Goal: Task Accomplishment & Management: Manage account settings

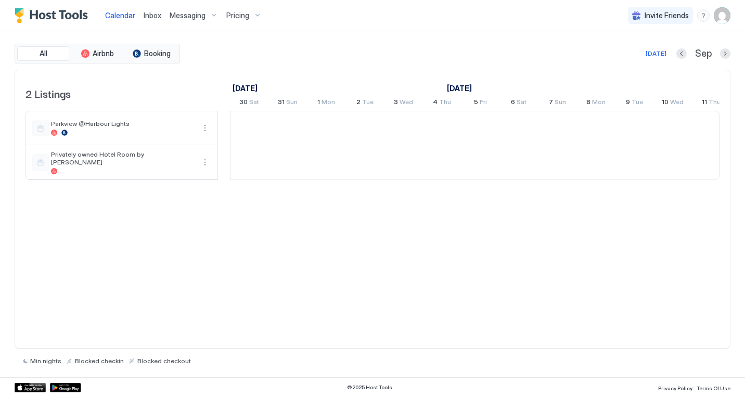
scroll to position [0, 578]
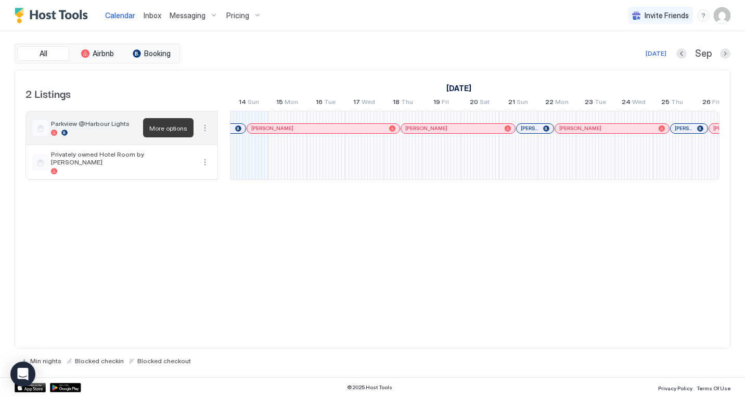
click at [207, 125] on button "More options" at bounding box center [205, 128] width 12 height 12
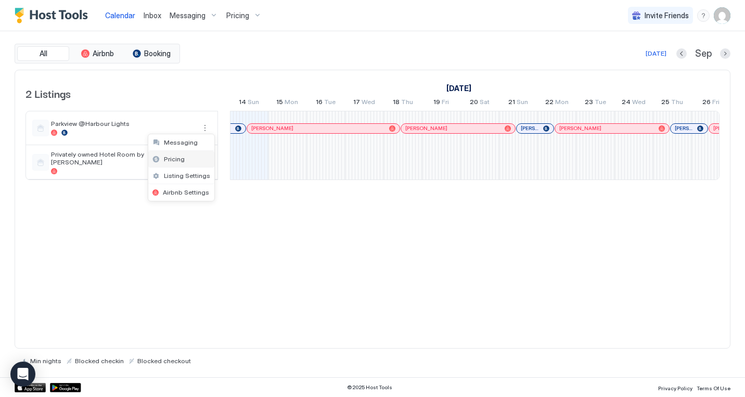
click at [182, 159] on span "Pricing" at bounding box center [174, 159] width 21 height 8
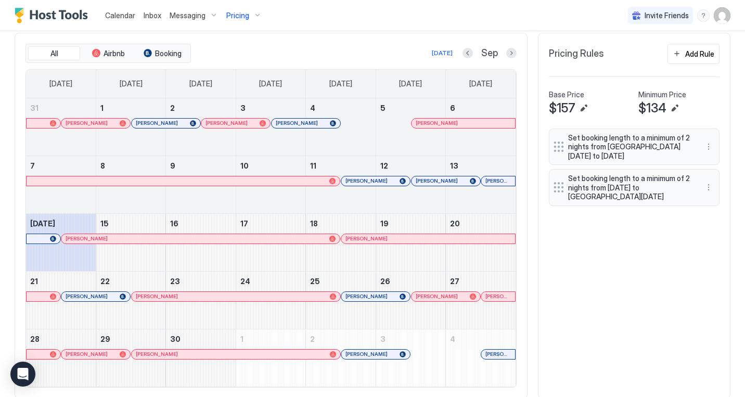
scroll to position [345, 0]
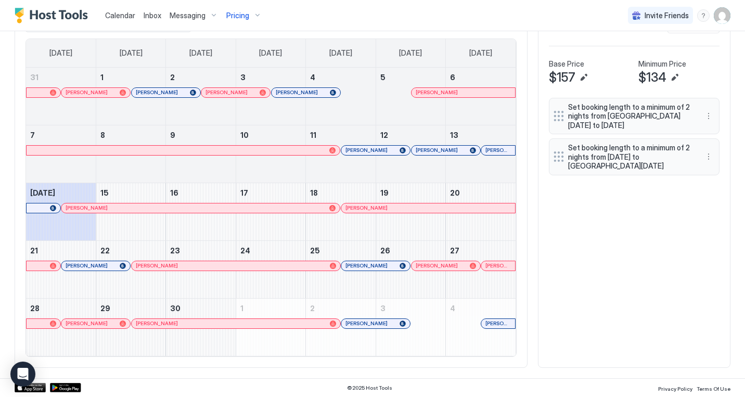
click at [116, 266] on div at bounding box center [116, 266] width 8 height 8
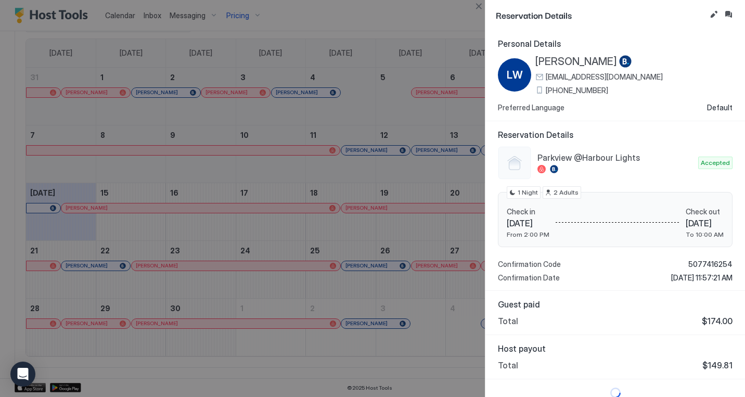
scroll to position [9, 0]
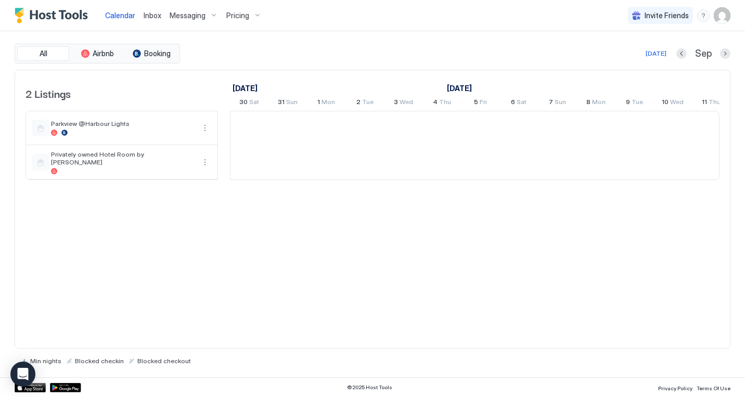
scroll to position [0, 578]
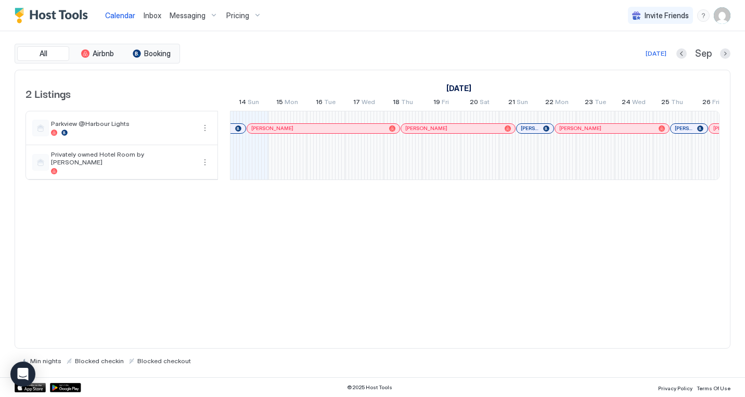
click at [243, 18] on span "Pricing" at bounding box center [237, 15] width 23 height 9
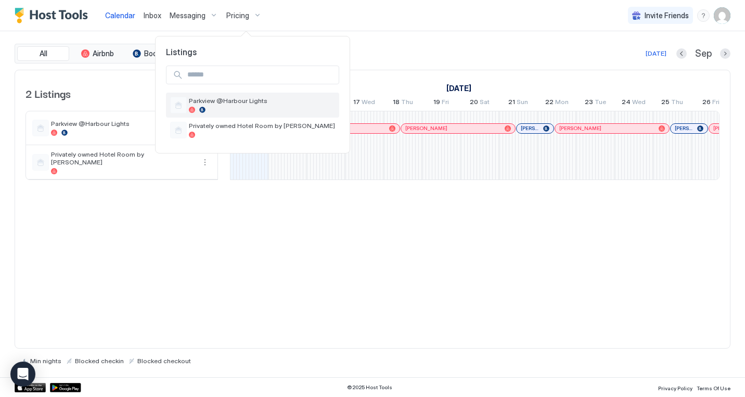
click at [227, 107] on div "Parkview @Harbour Lights" at bounding box center [262, 105] width 146 height 16
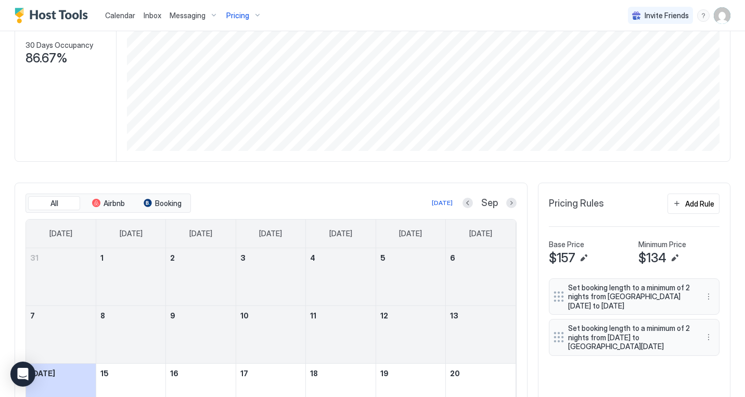
scroll to position [309, 0]
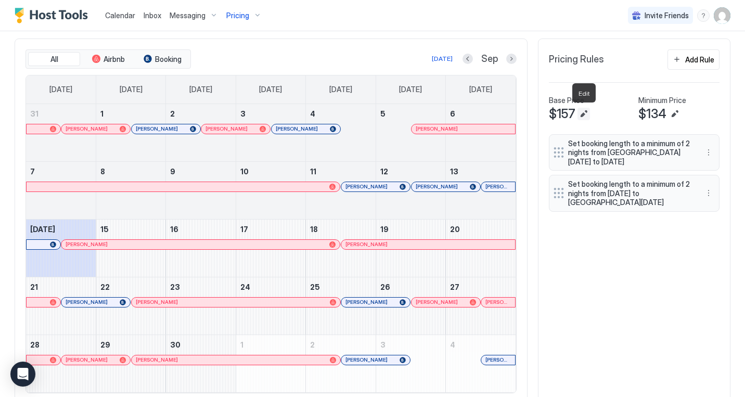
click at [586, 113] on button "Edit" at bounding box center [583, 114] width 12 height 12
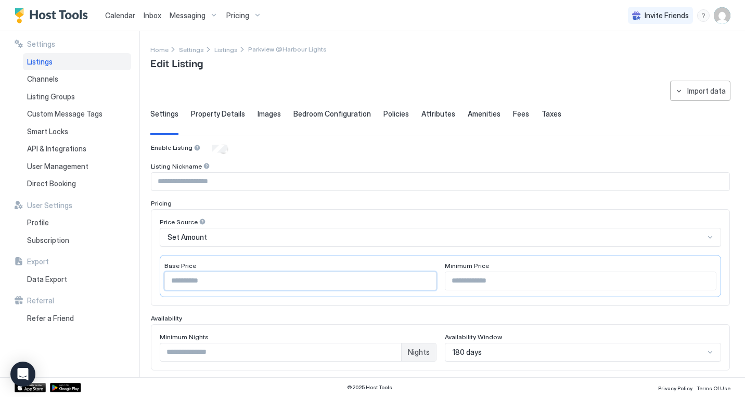
drag, startPoint x: 174, startPoint y: 281, endPoint x: 190, endPoint y: 279, distance: 16.3
click at [190, 279] on input "***" at bounding box center [300, 281] width 271 height 18
drag, startPoint x: 454, startPoint y: 281, endPoint x: 470, endPoint y: 281, distance: 16.1
click at [470, 281] on input "***" at bounding box center [580, 281] width 271 height 18
drag, startPoint x: 175, startPoint y: 281, endPoint x: 189, endPoint y: 279, distance: 13.7
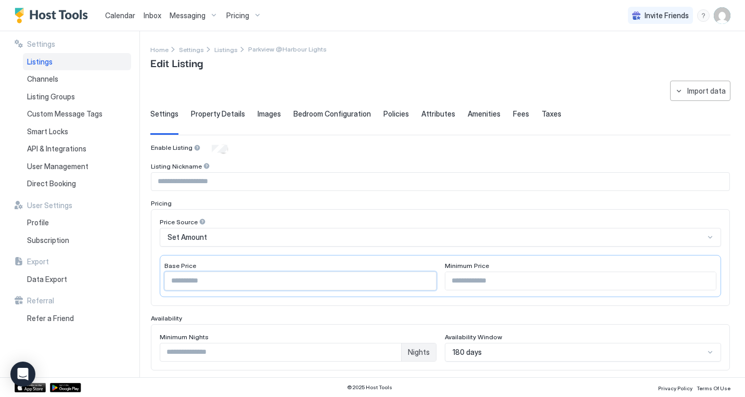
click at [189, 279] on input "***" at bounding box center [300, 281] width 271 height 18
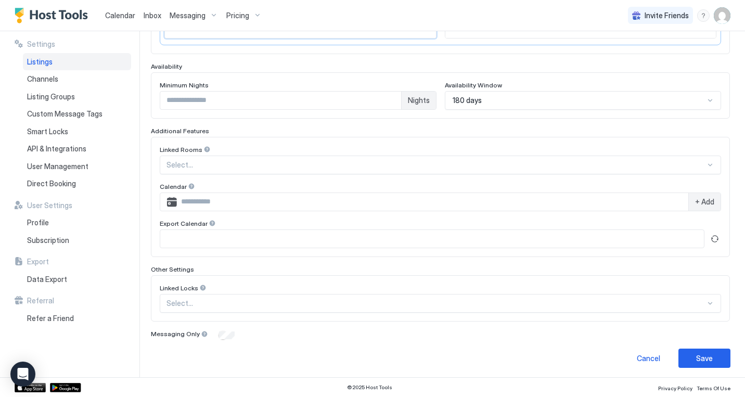
scroll to position [255, 0]
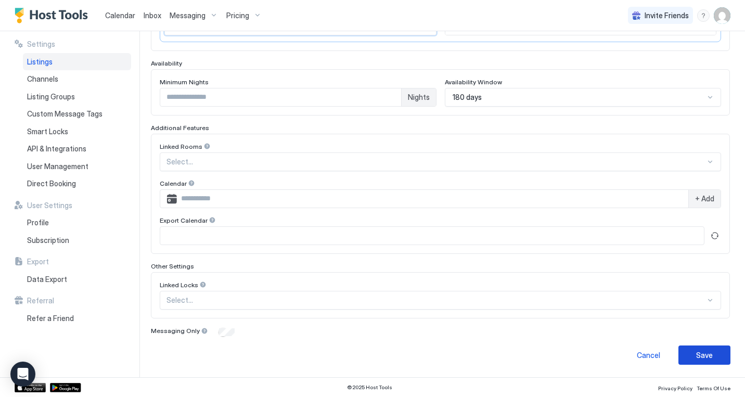
type input "***"
click at [704, 353] on div "Save" at bounding box center [704, 355] width 17 height 11
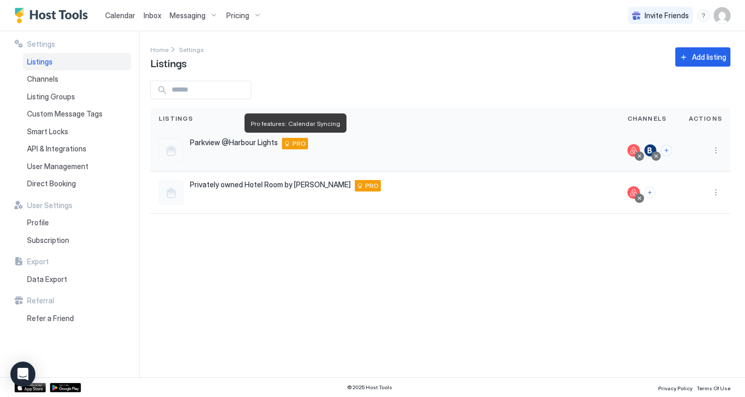
click at [288, 143] on div "PRO" at bounding box center [295, 143] width 26 height 11
click at [117, 16] on span "Calendar" at bounding box center [120, 15] width 30 height 9
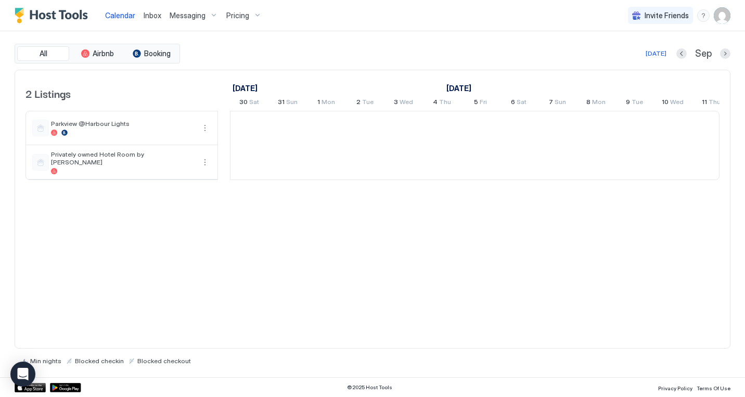
scroll to position [0, 578]
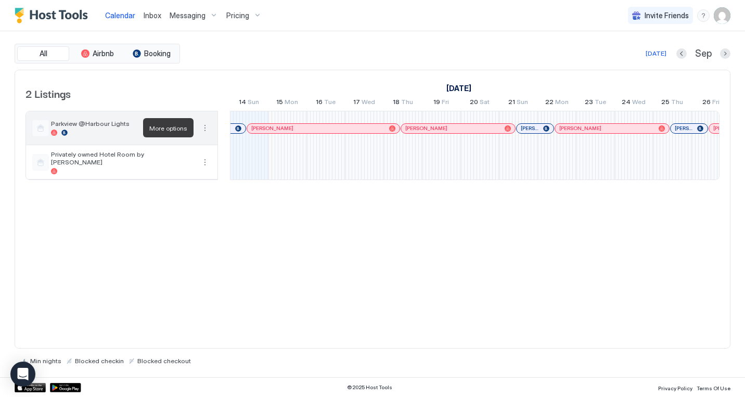
click at [203, 128] on button "More options" at bounding box center [205, 128] width 12 height 12
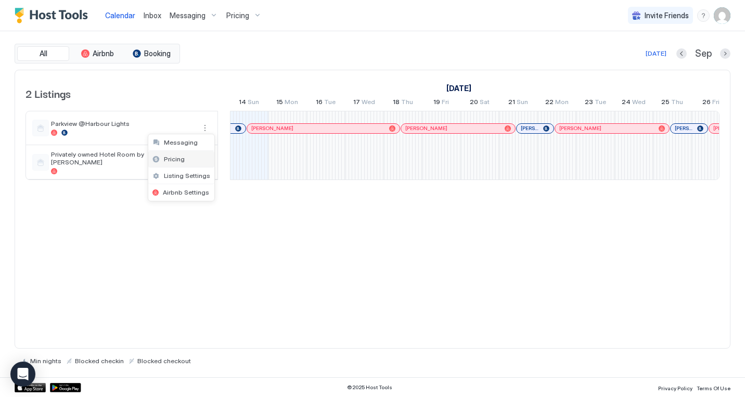
click at [191, 160] on div "Pricing" at bounding box center [181, 159] width 66 height 17
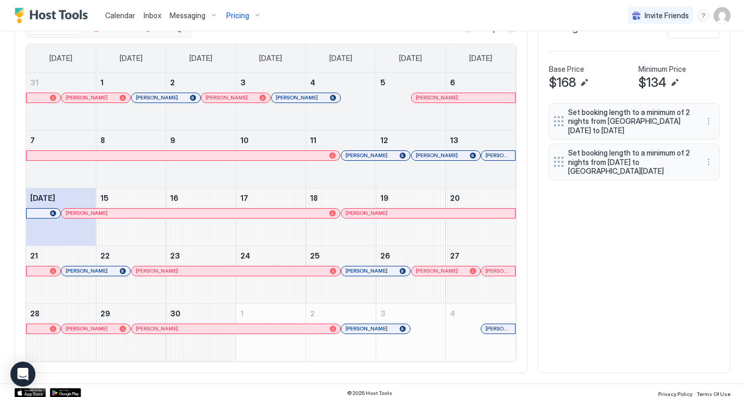
scroll to position [345, 0]
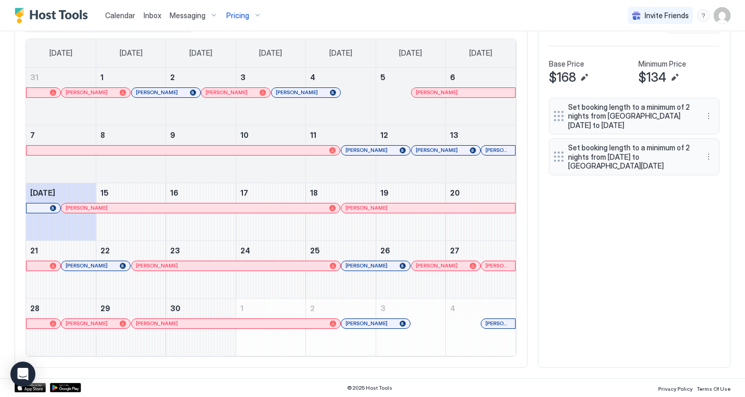
click at [590, 313] on div "All Airbnb Booking Today Sep Sunday Monday Tuesday Wednesday Thursday Friday Sa…" at bounding box center [373, 185] width 716 height 366
click at [77, 264] on div at bounding box center [77, 266] width 8 height 8
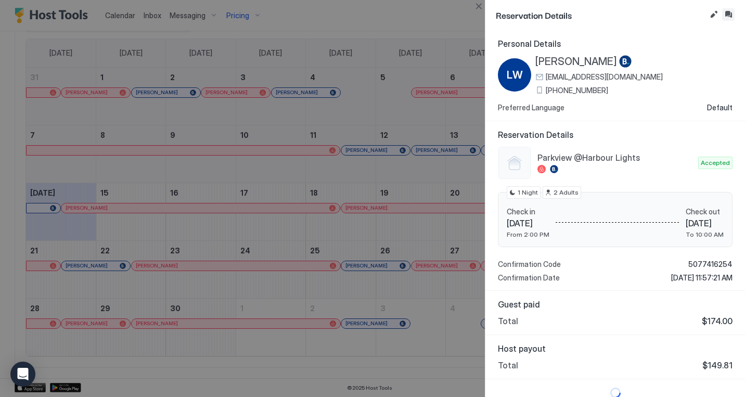
click at [729, 11] on button "Inbox" at bounding box center [728, 14] width 12 height 12
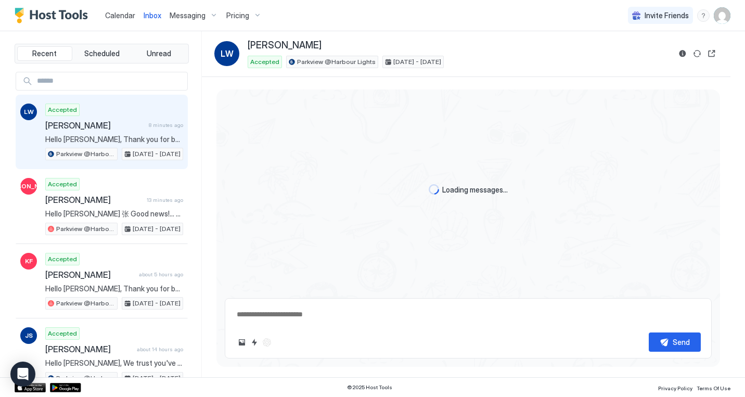
type textarea "*"
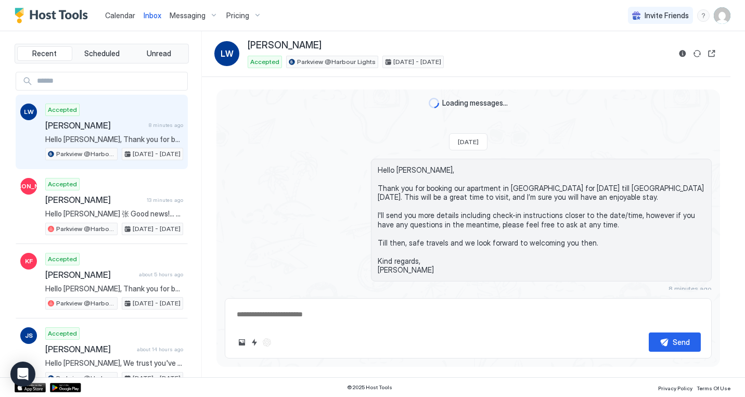
scroll to position [25, 0]
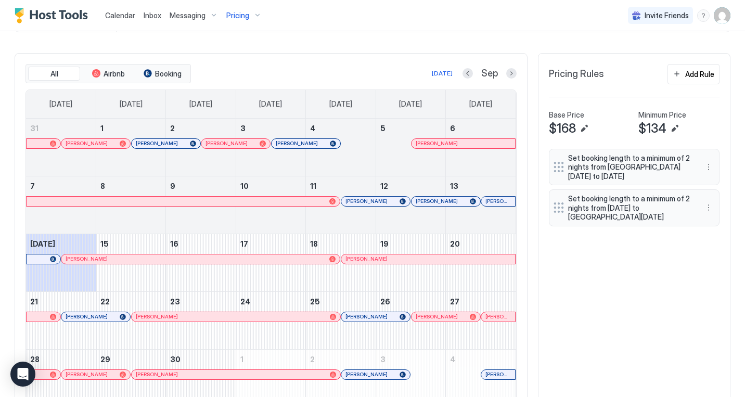
scroll to position [304, 0]
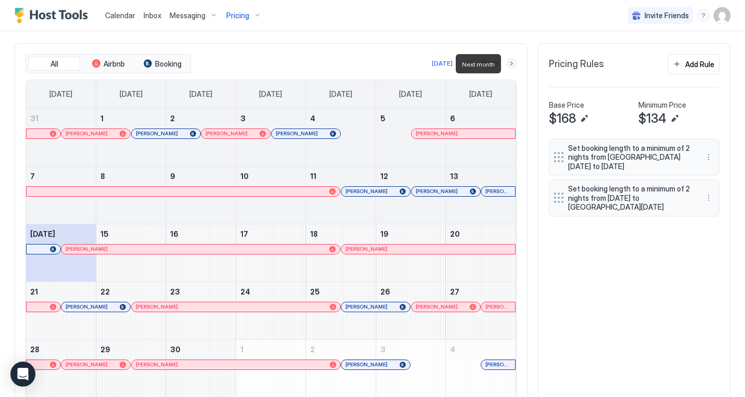
click at [511, 64] on button "Next month" at bounding box center [511, 63] width 10 height 10
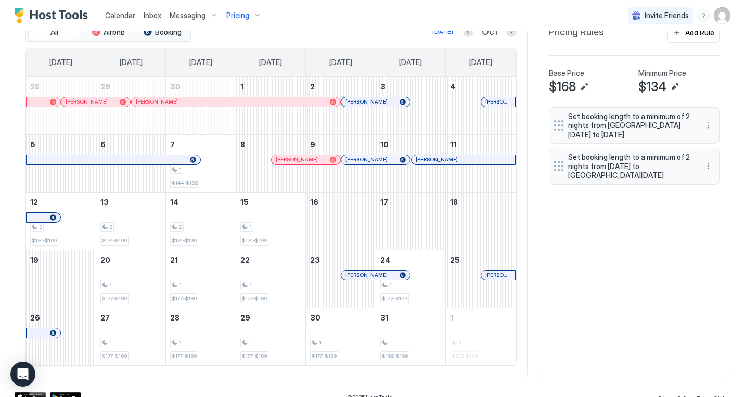
scroll to position [339, 0]
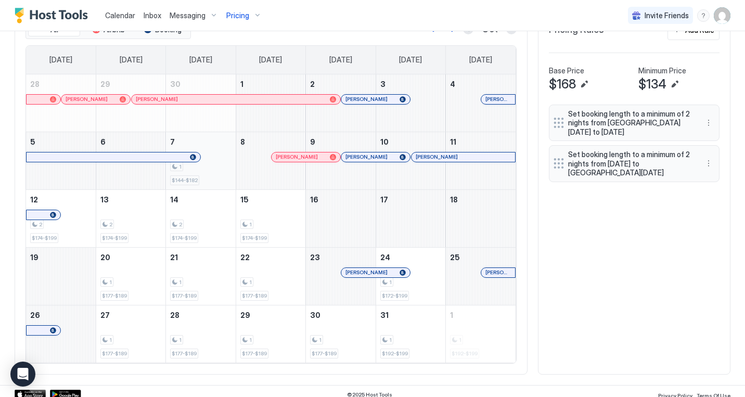
click at [219, 178] on div "1 $144-$182" at bounding box center [200, 160] width 61 height 49
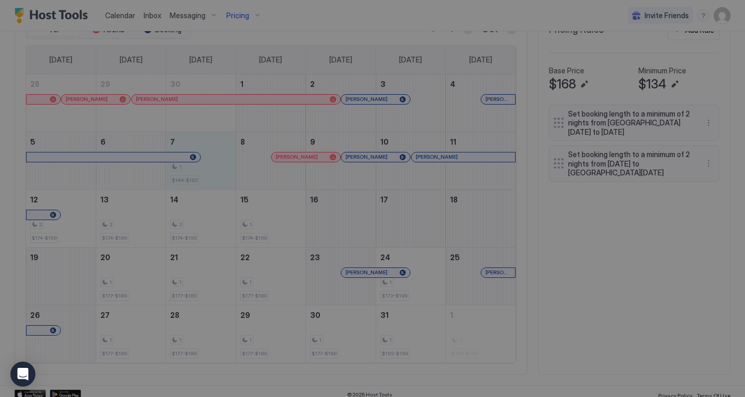
type input "***"
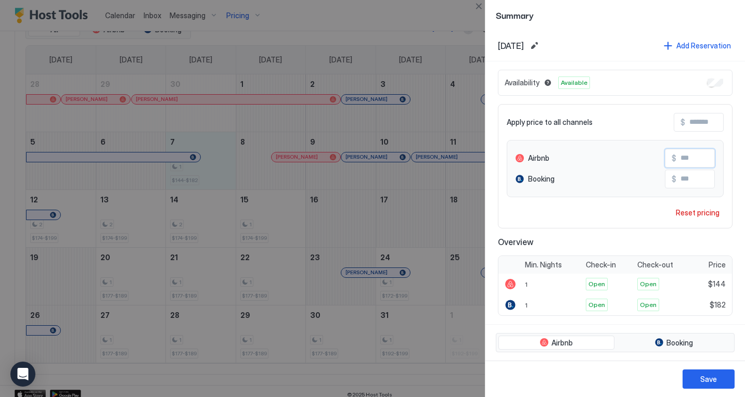
drag, startPoint x: 686, startPoint y: 158, endPoint x: 693, endPoint y: 158, distance: 7.8
click at [693, 158] on input "***" at bounding box center [717, 158] width 83 height 18
type input "***"
click at [709, 383] on div "Save" at bounding box center [708, 378] width 17 height 11
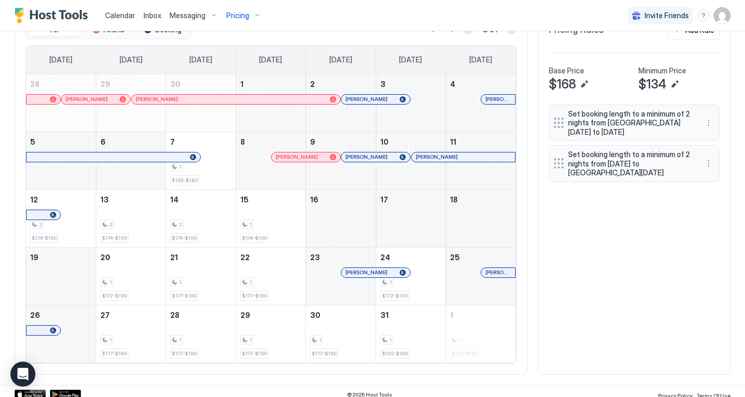
click at [496, 273] on div at bounding box center [496, 272] width 8 height 8
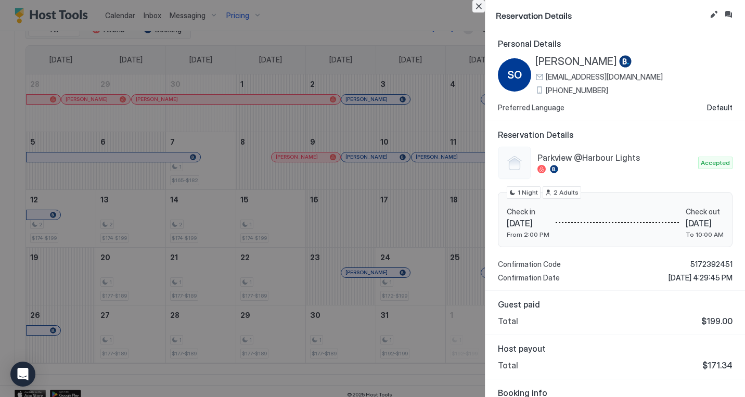
click at [478, 5] on button "Close" at bounding box center [478, 6] width 12 height 12
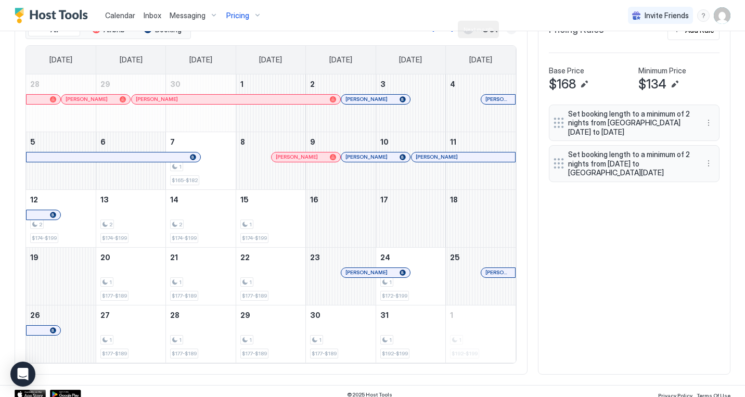
click at [510, 33] on button "Next month" at bounding box center [511, 29] width 10 height 10
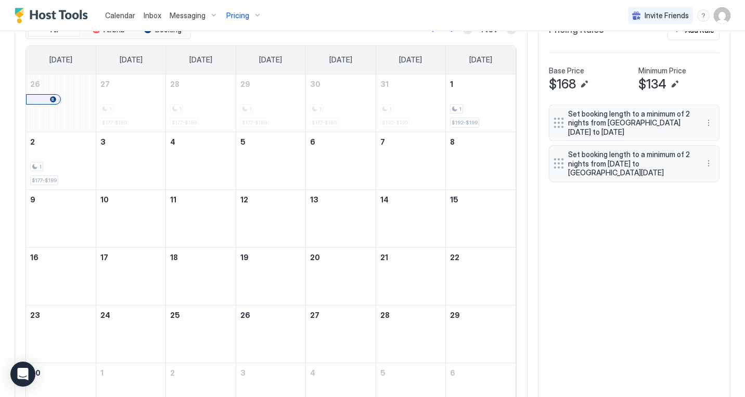
scroll to position [325, 0]
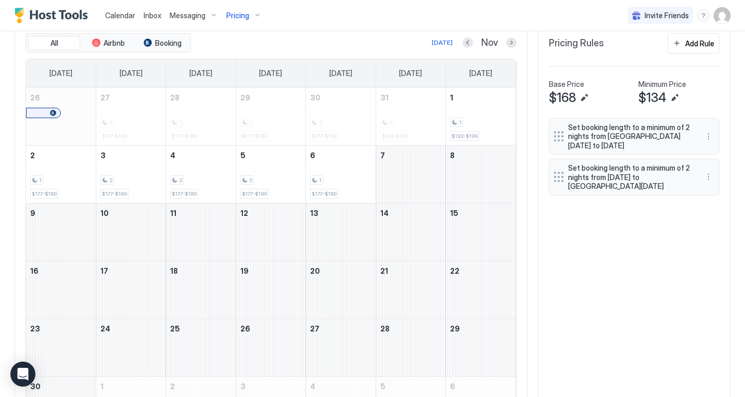
click at [151, 14] on span "Inbox" at bounding box center [153, 15] width 18 height 9
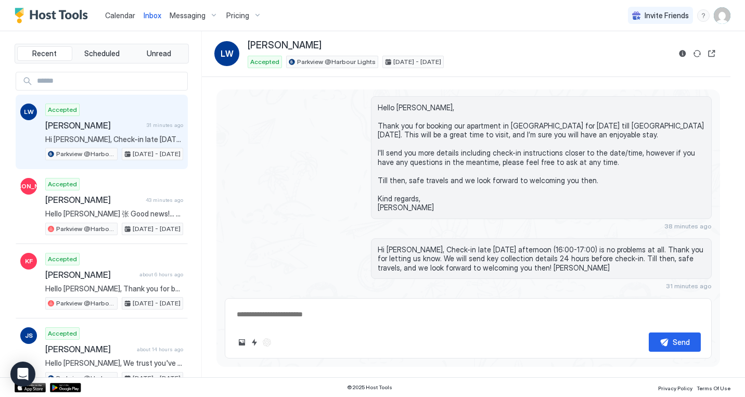
type textarea "*"
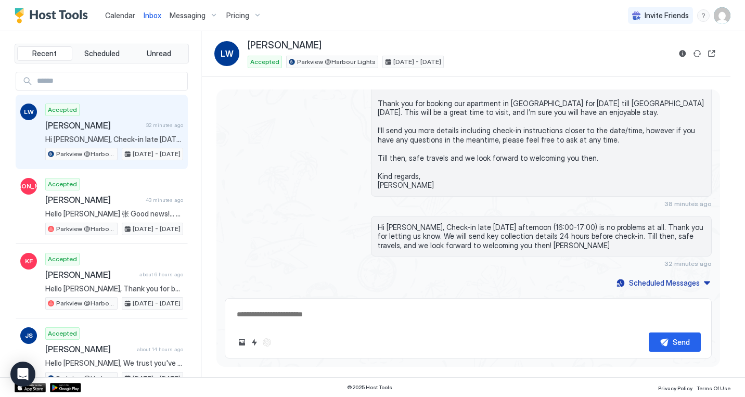
click at [116, 14] on span "Calendar" at bounding box center [120, 15] width 30 height 9
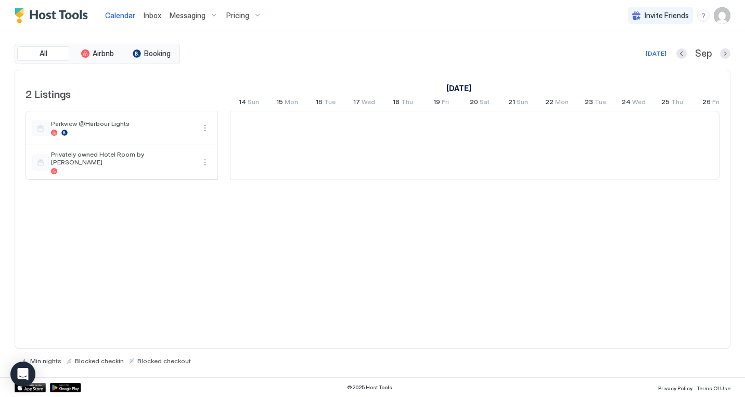
scroll to position [0, 578]
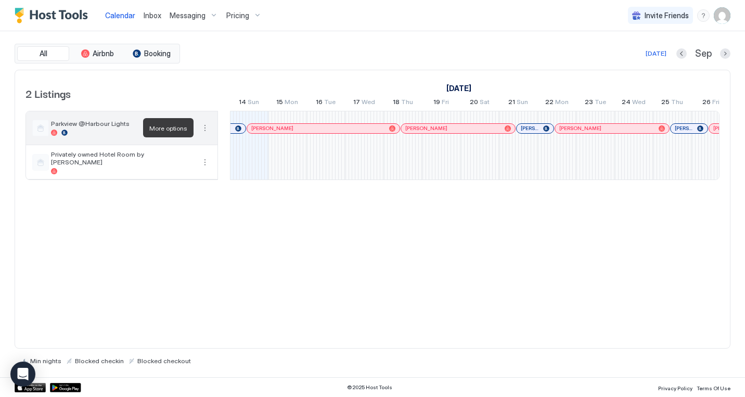
click at [203, 127] on button "More options" at bounding box center [205, 128] width 12 height 12
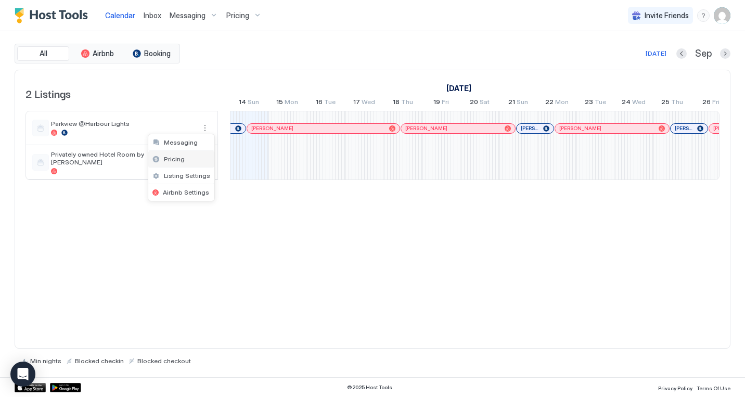
click at [188, 159] on div "Pricing" at bounding box center [181, 159] width 66 height 17
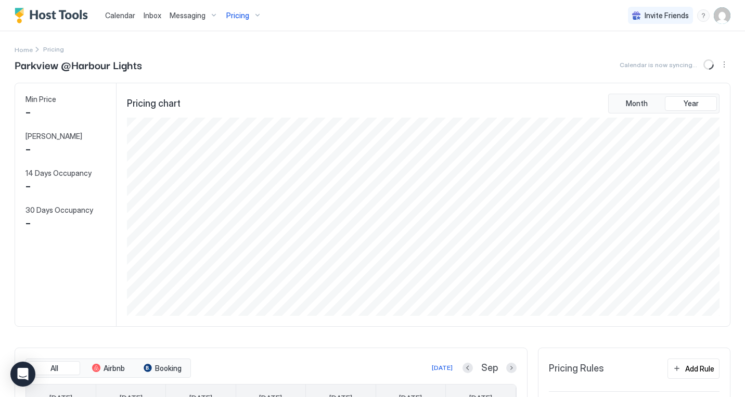
scroll to position [198, 595]
click at [647, 102] on span "Month" at bounding box center [637, 103] width 22 height 9
click at [679, 103] on button "Year" at bounding box center [691, 103] width 52 height 15
drag, startPoint x: 709, startPoint y: 63, endPoint x: 708, endPoint y: 76, distance: 13.5
click at [709, 63] on button "Sync prices" at bounding box center [709, 64] width 12 height 12
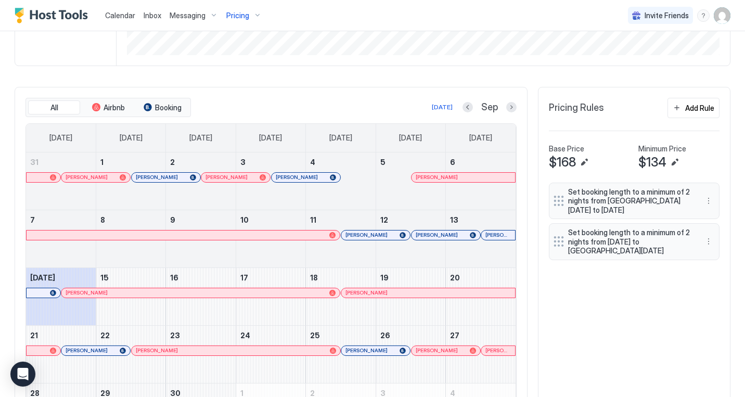
scroll to position [266, 0]
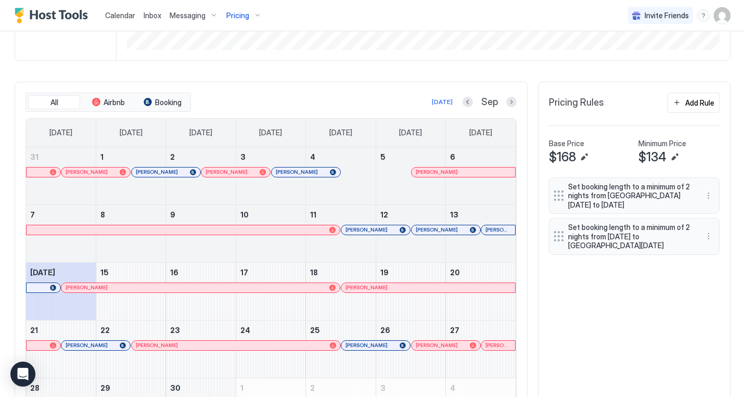
click at [349, 75] on div "Parkview @Harbour Lights Synced 8 minutes ago Min Price $ 0 Max Price $ 199 14 …" at bounding box center [373, 124] width 716 height 667
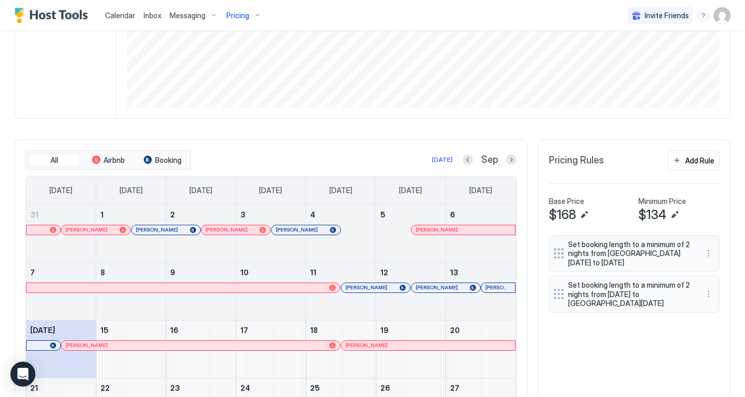
scroll to position [236, 0]
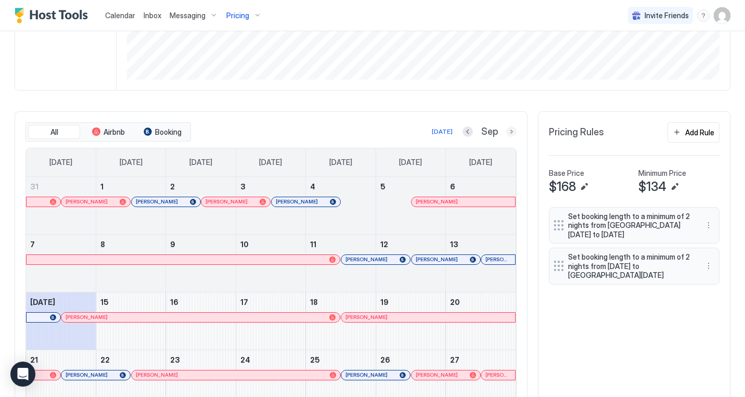
click at [511, 132] on button "Next month" at bounding box center [511, 131] width 10 height 10
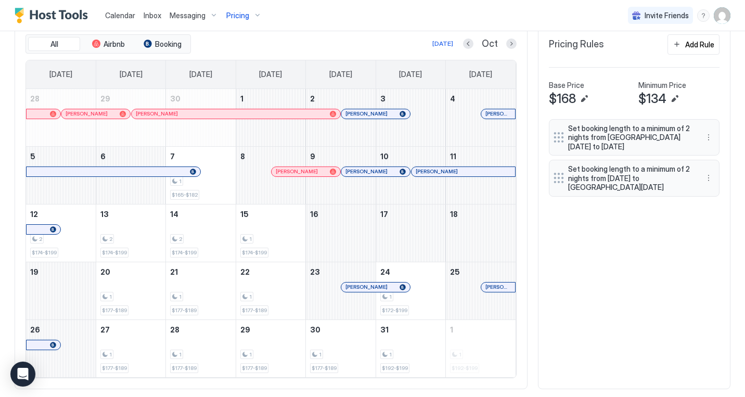
scroll to position [325, 0]
click at [557, 312] on div "All Airbnb Booking Today Oct Sunday Monday Tuesday Wednesday Thursday Friday Sa…" at bounding box center [373, 206] width 716 height 366
click at [75, 249] on div "2 $174-$199" at bounding box center [60, 232] width 61 height 49
click at [596, 321] on div "All Airbnb Booking Today Oct Sunday Monday Tuesday Wednesday Thursday Friday Sa…" at bounding box center [373, 206] width 716 height 366
click at [221, 188] on div "1 $165-$182" at bounding box center [200, 174] width 61 height 49
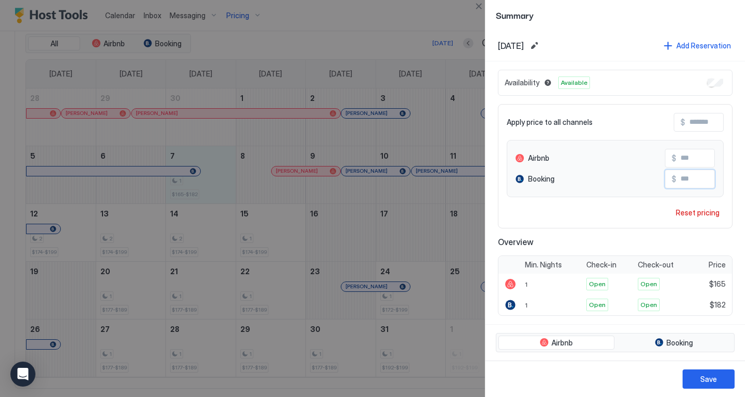
drag, startPoint x: 688, startPoint y: 179, endPoint x: 710, endPoint y: 179, distance: 21.8
click at [710, 179] on input "***" at bounding box center [717, 179] width 83 height 18
click at [688, 177] on input "***" at bounding box center [717, 179] width 83 height 18
drag, startPoint x: 683, startPoint y: 179, endPoint x: 701, endPoint y: 178, distance: 17.7
click at [700, 178] on input "***" at bounding box center [717, 179] width 83 height 18
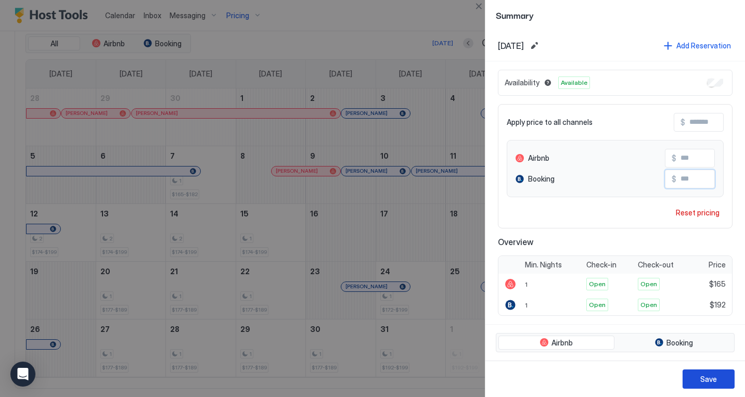
type input "***"
click at [708, 379] on div "Save" at bounding box center [708, 378] width 17 height 11
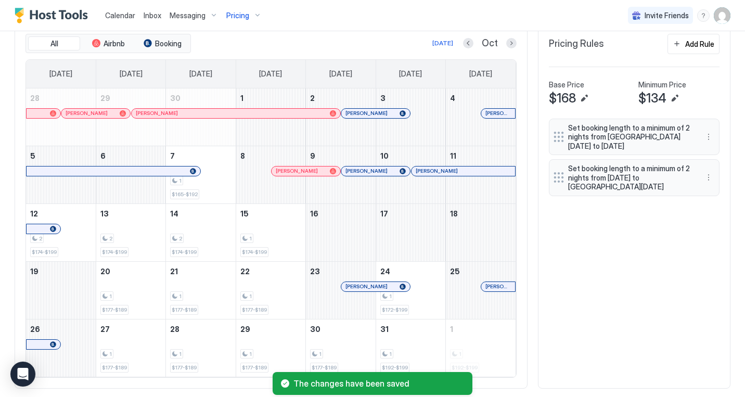
click at [628, 298] on div "All Airbnb Booking Today Oct Sunday Monday Tuesday Wednesday Thursday Friday Sa…" at bounding box center [373, 206] width 716 height 366
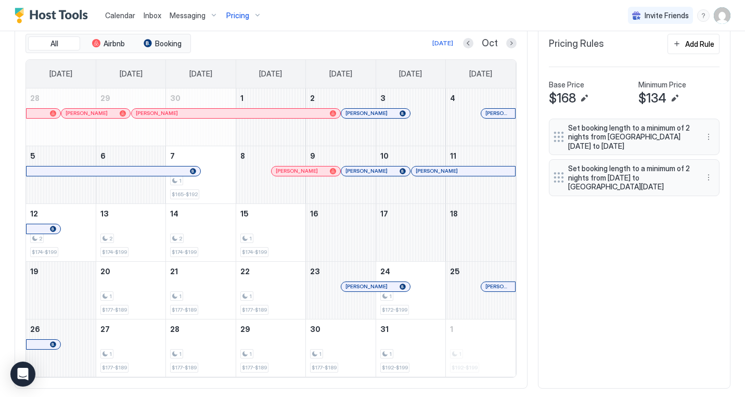
click at [388, 113] on div at bounding box center [388, 113] width 8 height 8
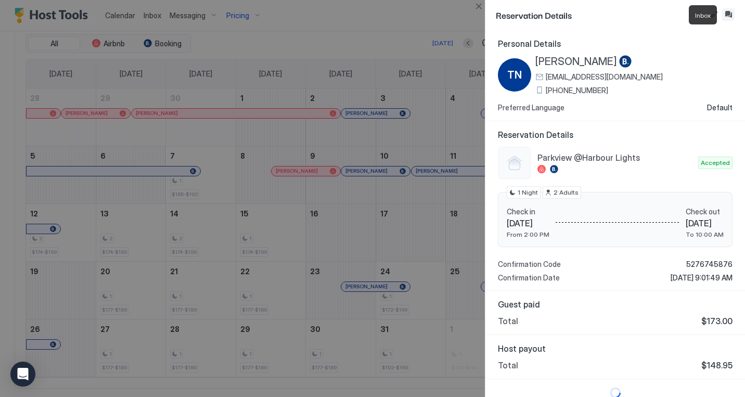
click at [728, 12] on button "Inbox" at bounding box center [728, 14] width 12 height 12
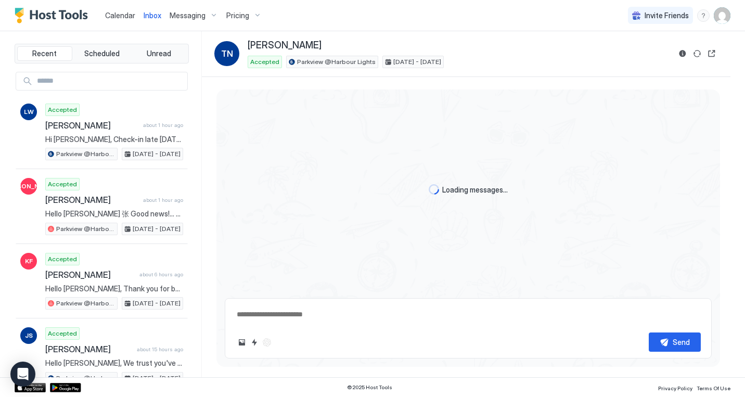
scroll to position [315, 0]
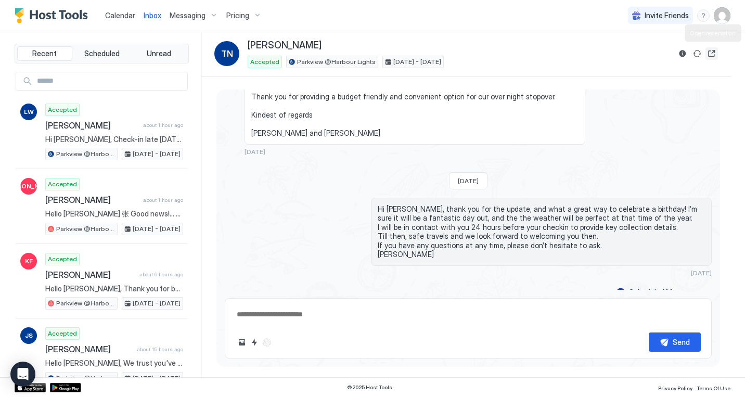
click at [709, 51] on button "Open reservation" at bounding box center [711, 53] width 12 height 12
click at [250, 249] on div "Hi Tanya, thank you for the update, and what a great way to celebrate a birthda…" at bounding box center [468, 237] width 487 height 79
click at [151, 14] on span "Inbox" at bounding box center [153, 15] width 18 height 9
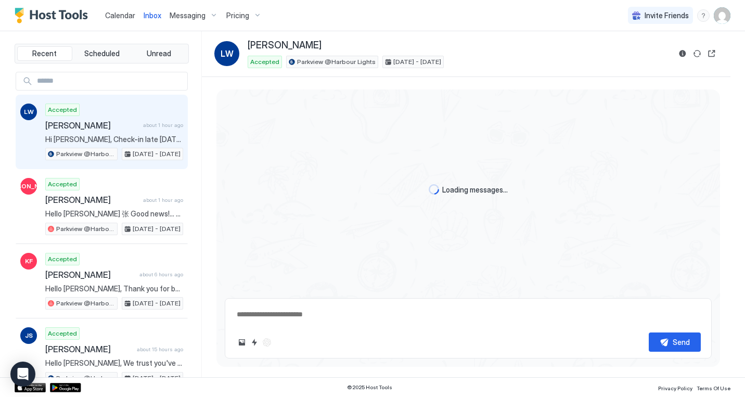
type textarea "*"
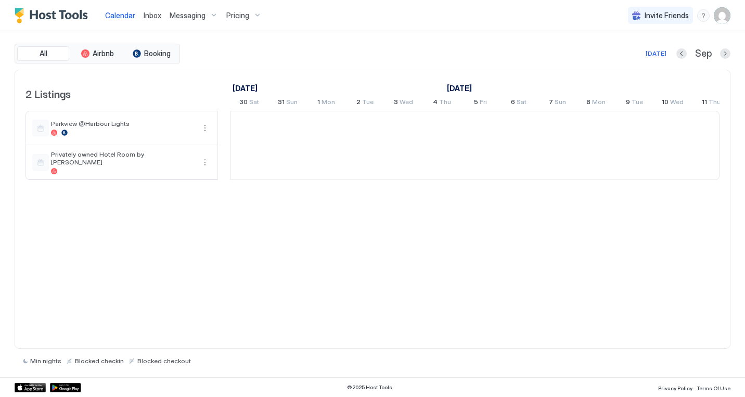
scroll to position [0, 578]
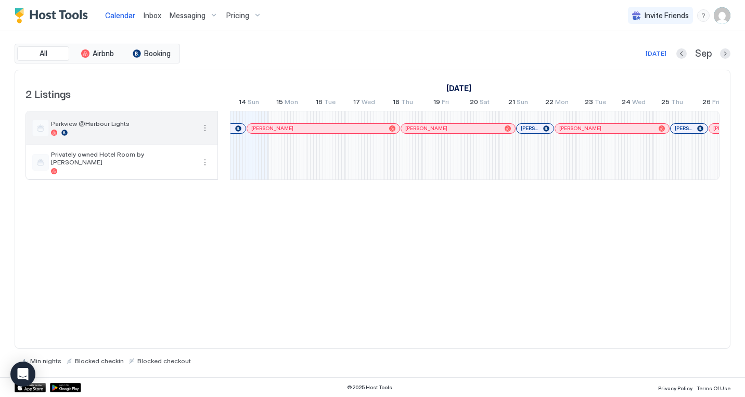
click at [205, 126] on button "More options" at bounding box center [205, 128] width 12 height 12
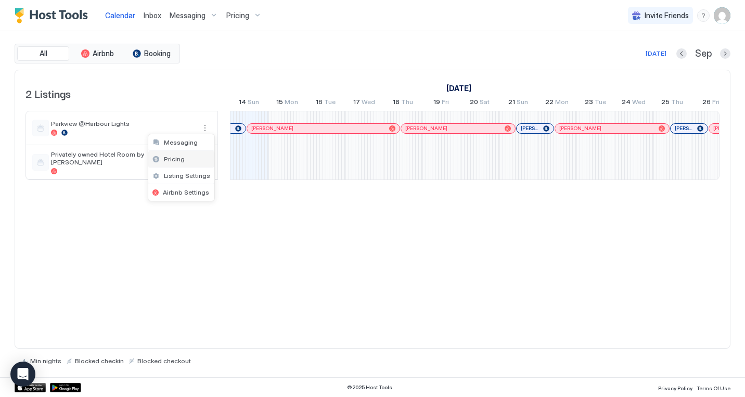
click at [181, 161] on span "Pricing" at bounding box center [174, 159] width 21 height 8
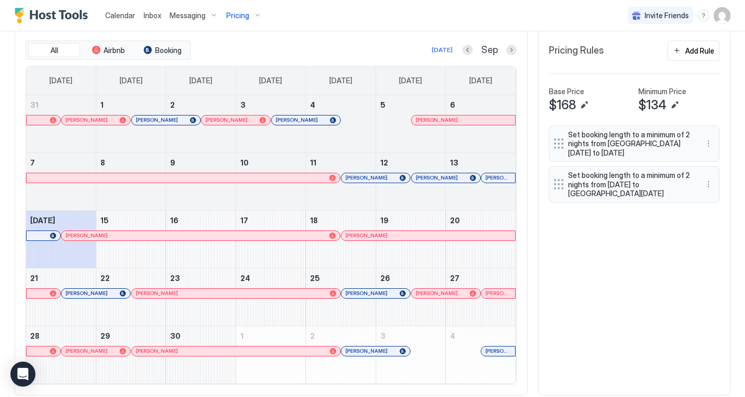
scroll to position [318, 0]
click at [509, 48] on button "Next month" at bounding box center [511, 49] width 10 height 10
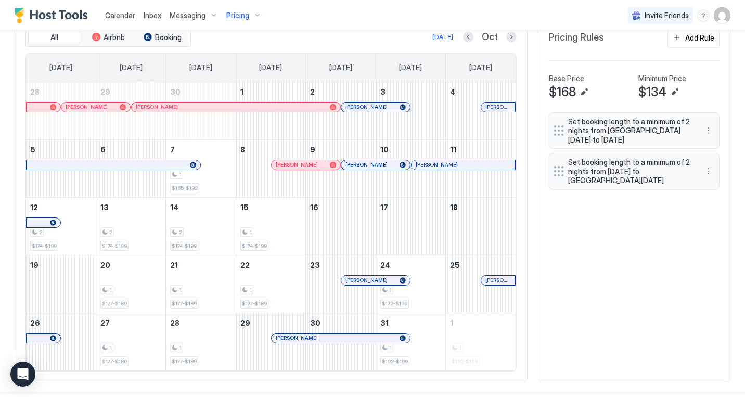
scroll to position [341, 0]
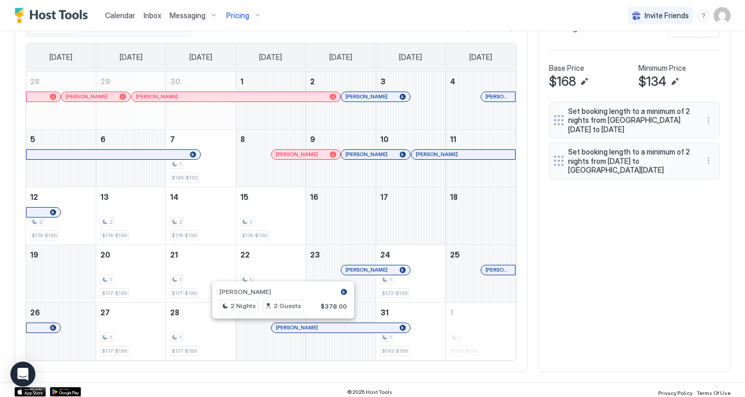
click at [279, 327] on div at bounding box center [279, 328] width 8 height 8
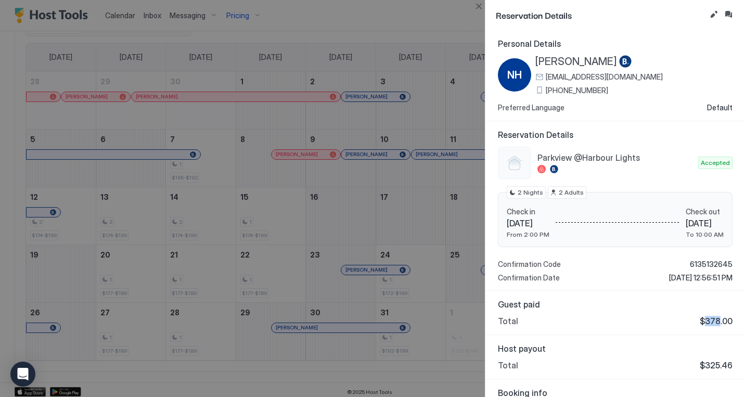
drag, startPoint x: 707, startPoint y: 322, endPoint x: 718, endPoint y: 322, distance: 11.4
click at [718, 322] on span "$378.00" at bounding box center [716, 321] width 33 height 10
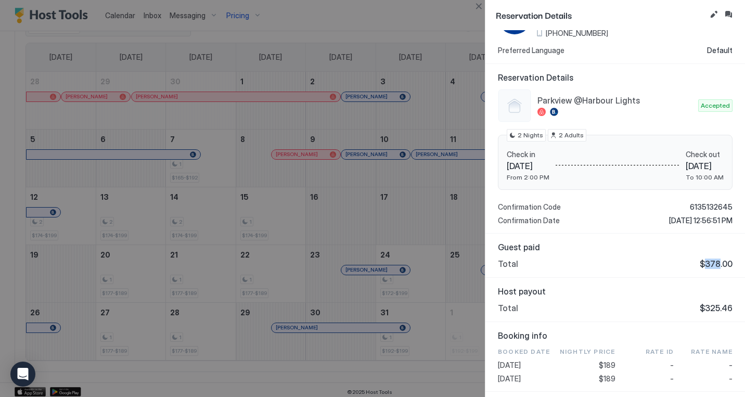
scroll to position [58, 0]
click at [411, 226] on div at bounding box center [372, 198] width 745 height 397
click at [478, 7] on button "Close" at bounding box center [478, 6] width 12 height 12
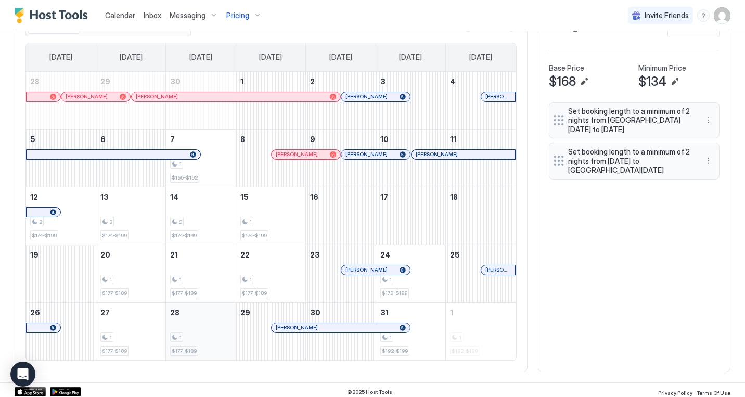
click at [188, 339] on div "1" at bounding box center [200, 337] width 61 height 10
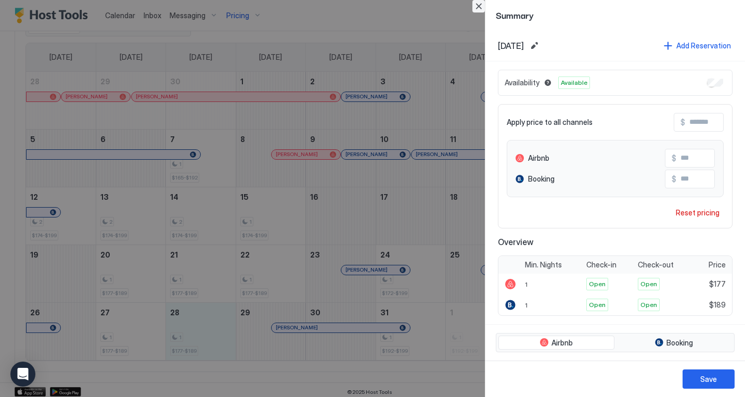
click at [477, 6] on button "Close" at bounding box center [478, 6] width 12 height 12
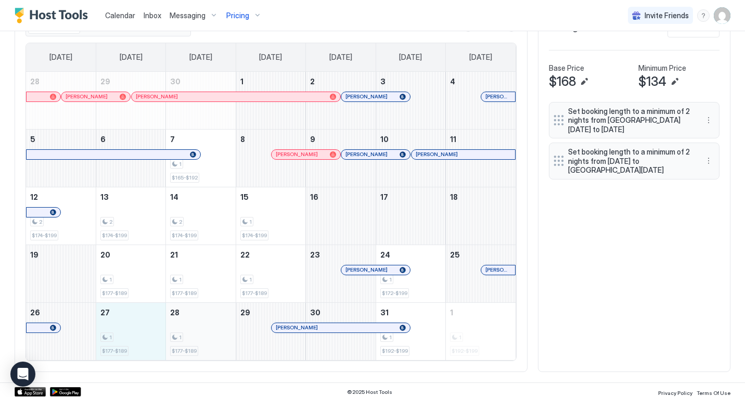
drag, startPoint x: 158, startPoint y: 326, endPoint x: 204, endPoint y: 326, distance: 46.3
click at [204, 326] on tr "26 27 1 $177-$189 28 1 $177-$189 29 [PERSON_NAME] 30 31 1 $192-$199 1 1 $192-$1…" at bounding box center [270, 331] width 489 height 58
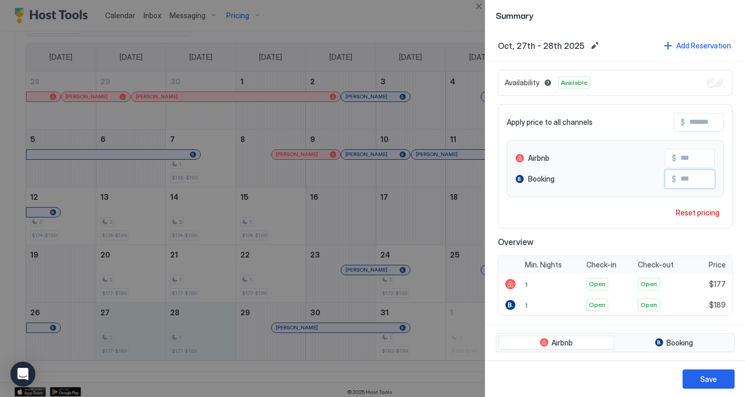
drag, startPoint x: 683, startPoint y: 180, endPoint x: 697, endPoint y: 179, distance: 14.1
click at [697, 179] on input "***" at bounding box center [717, 179] width 83 height 18
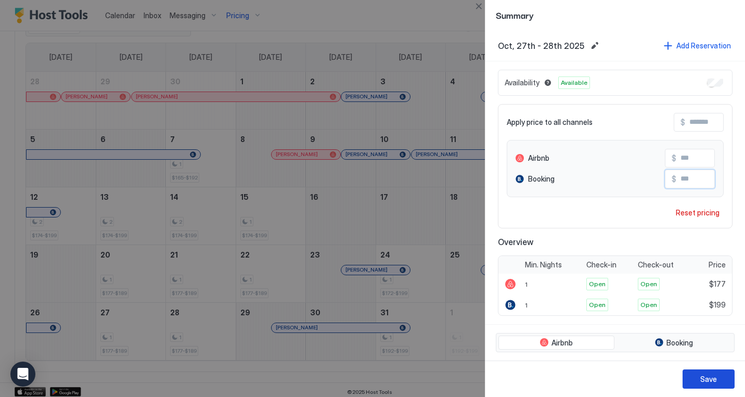
type input "***"
click at [703, 377] on div "Save" at bounding box center [708, 378] width 17 height 11
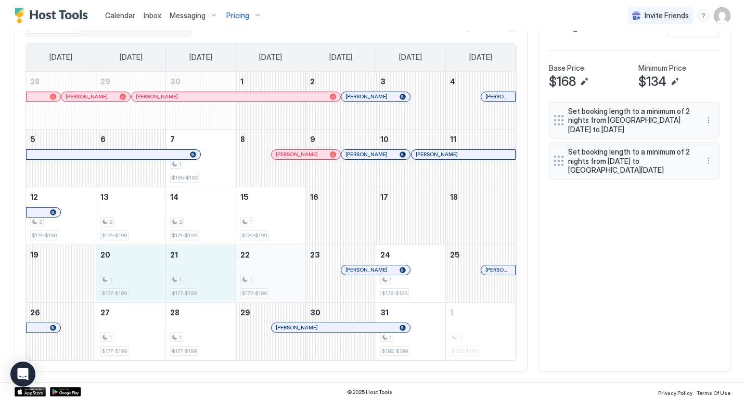
drag, startPoint x: 133, startPoint y: 278, endPoint x: 291, endPoint y: 278, distance: 158.1
click at [291, 278] on tr "19 20 1 $177-$189 21 1 $177-$189 22 1 $177-$189 23 [PERSON_NAME] 24 1 $172-$199…" at bounding box center [270, 273] width 489 height 58
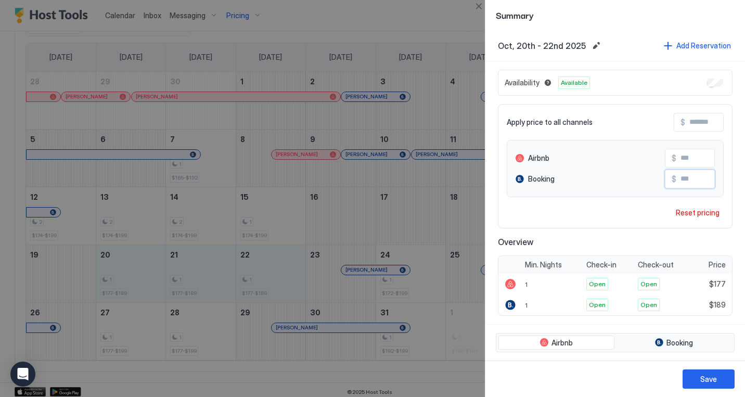
drag, startPoint x: 685, startPoint y: 178, endPoint x: 720, endPoint y: 178, distance: 34.8
click at [720, 178] on input "***" at bounding box center [717, 179] width 83 height 18
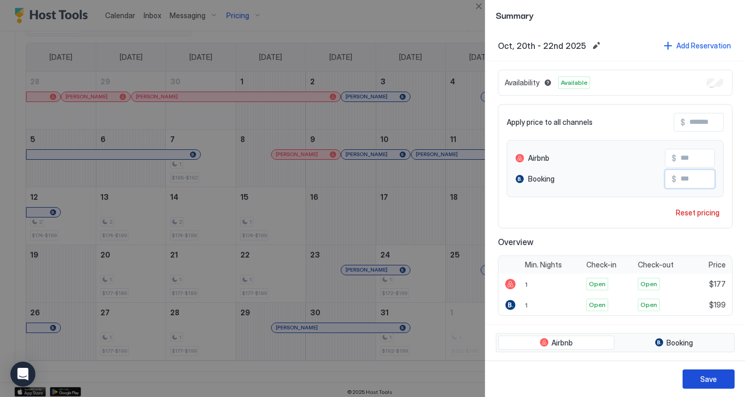
type input "***"
click at [707, 374] on div "Save" at bounding box center [708, 378] width 17 height 11
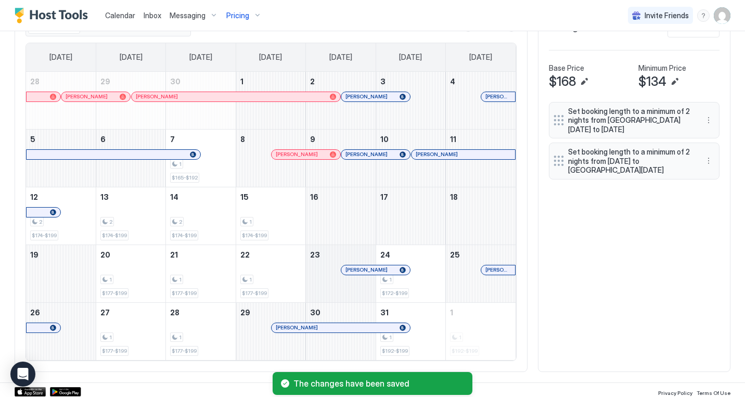
scroll to position [345, 0]
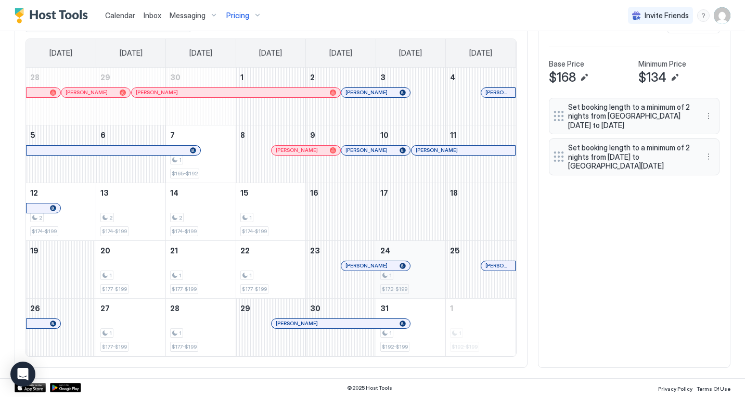
click at [418, 285] on div "1 $172-$199" at bounding box center [410, 269] width 61 height 49
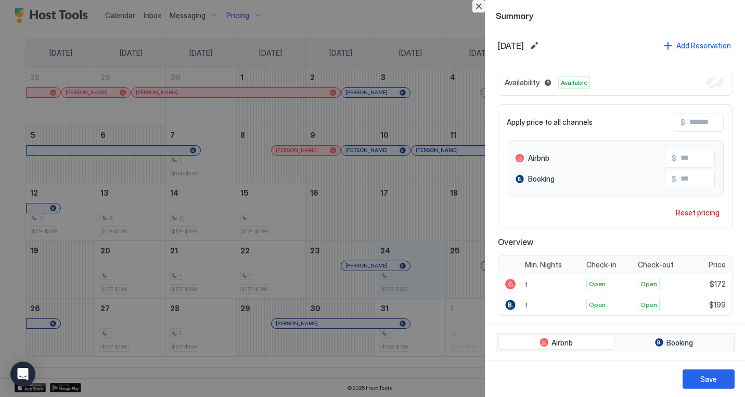
click at [477, 9] on button "Close" at bounding box center [478, 6] width 12 height 12
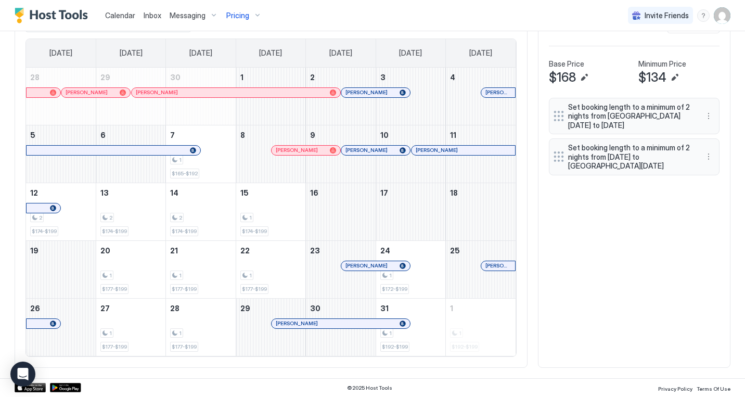
click at [597, 311] on div "All Airbnb Booking [DATE] Oct [DATE] [DATE] [DATE] [DATE] [DATE] [DATE] [DATE] …" at bounding box center [373, 185] width 716 height 366
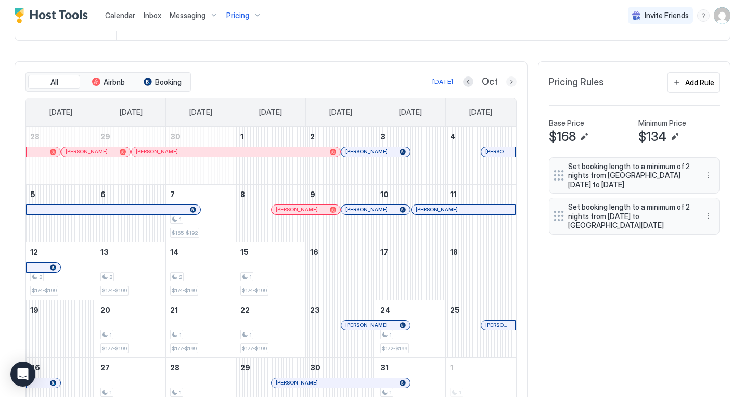
click at [510, 81] on button "Next month" at bounding box center [511, 81] width 10 height 10
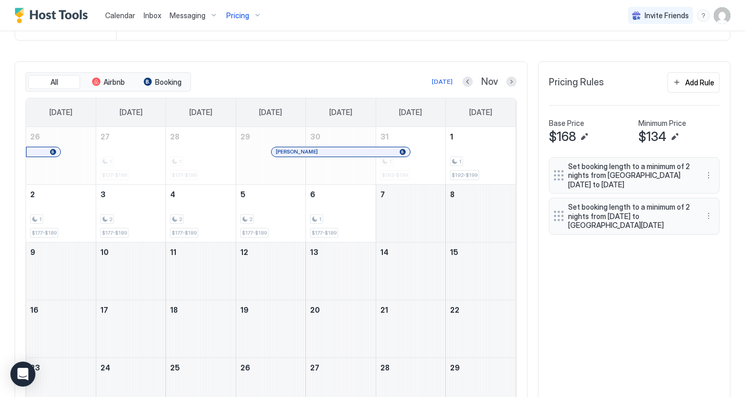
click at [403, 80] on div "[DATE] Nov" at bounding box center [355, 81] width 324 height 12
click at [466, 79] on button "Previous month" at bounding box center [467, 81] width 10 height 10
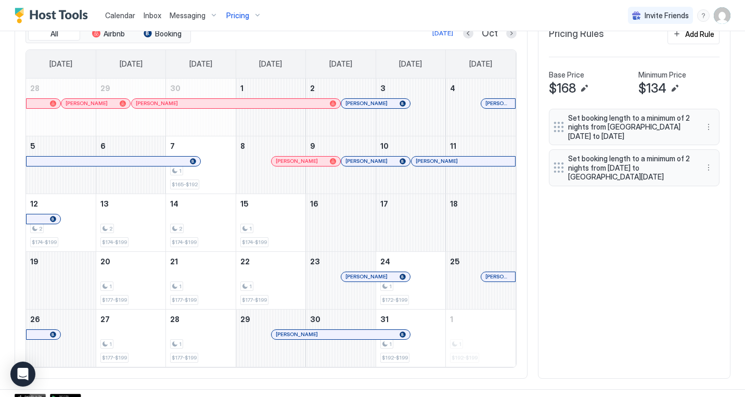
scroll to position [336, 0]
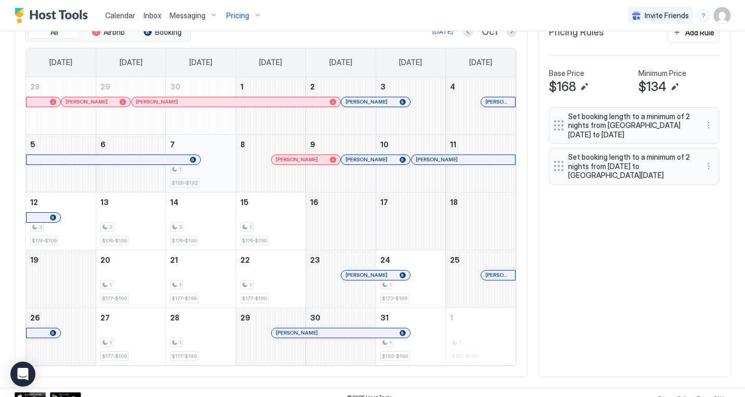
click at [214, 178] on div "1 $165-$192" at bounding box center [200, 163] width 61 height 49
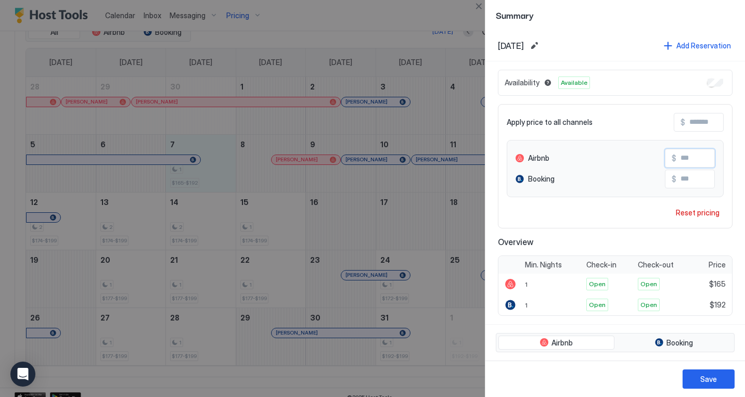
drag, startPoint x: 688, startPoint y: 158, endPoint x: 699, endPoint y: 158, distance: 10.4
click at [699, 158] on input "***" at bounding box center [717, 158] width 83 height 18
type input "***"
click at [706, 379] on div "Save" at bounding box center [708, 378] width 17 height 11
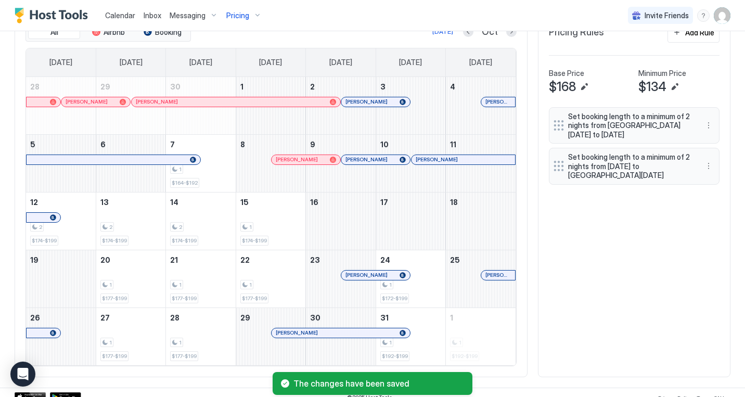
click at [538, 266] on div "All Airbnb Booking [DATE] Oct [DATE] [DATE] [DATE] [DATE] [DATE] [DATE] [DATE] …" at bounding box center [373, 194] width 716 height 366
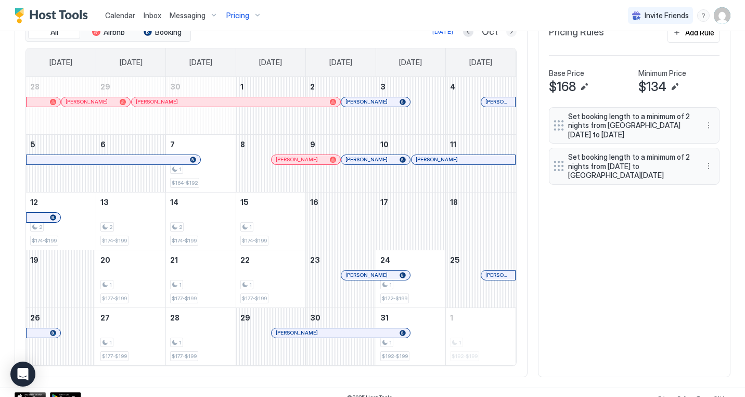
click at [511, 34] on button "Next month" at bounding box center [511, 32] width 10 height 10
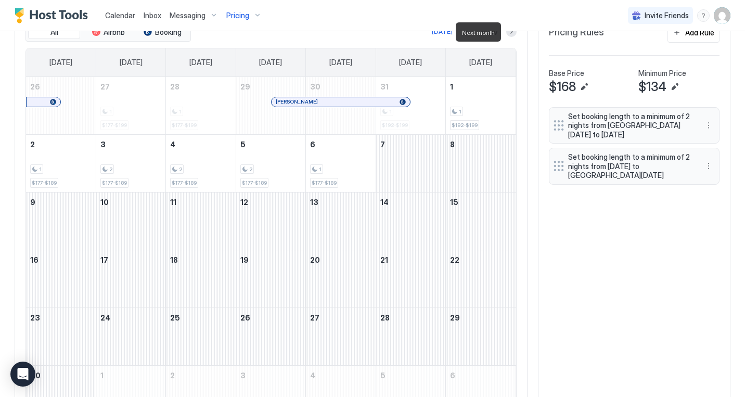
scroll to position [325, 0]
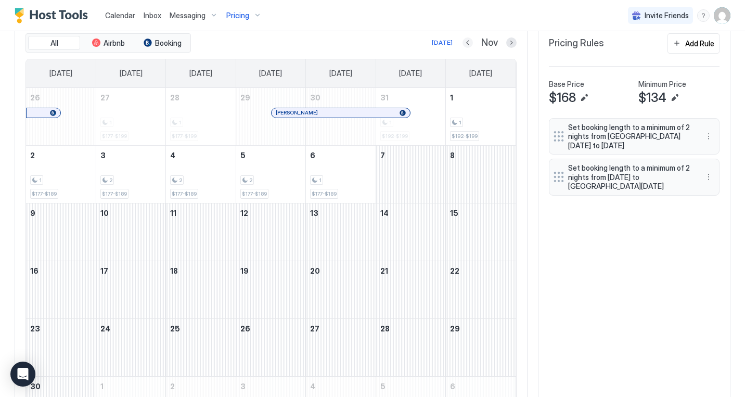
click at [467, 44] on button "Previous month" at bounding box center [467, 42] width 10 height 10
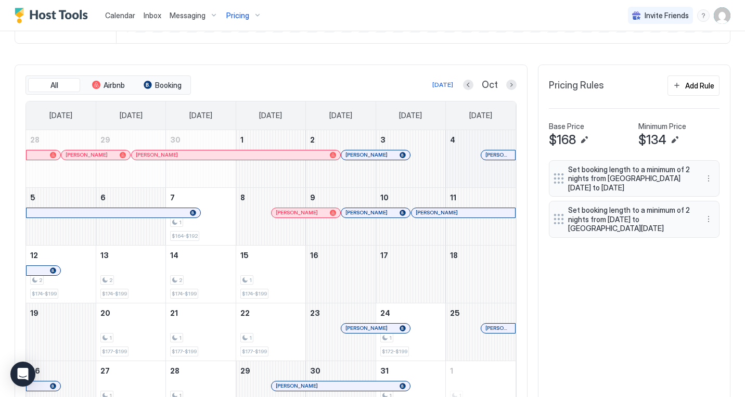
scroll to position [345, 0]
